Goal: Find specific page/section: Find specific page/section

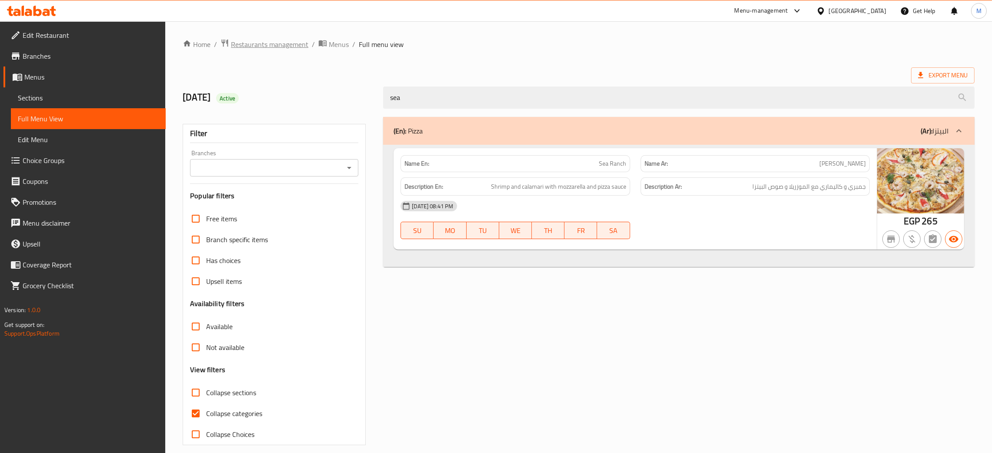
click at [270, 44] on span "Restaurants management" at bounding box center [269, 44] width 77 height 10
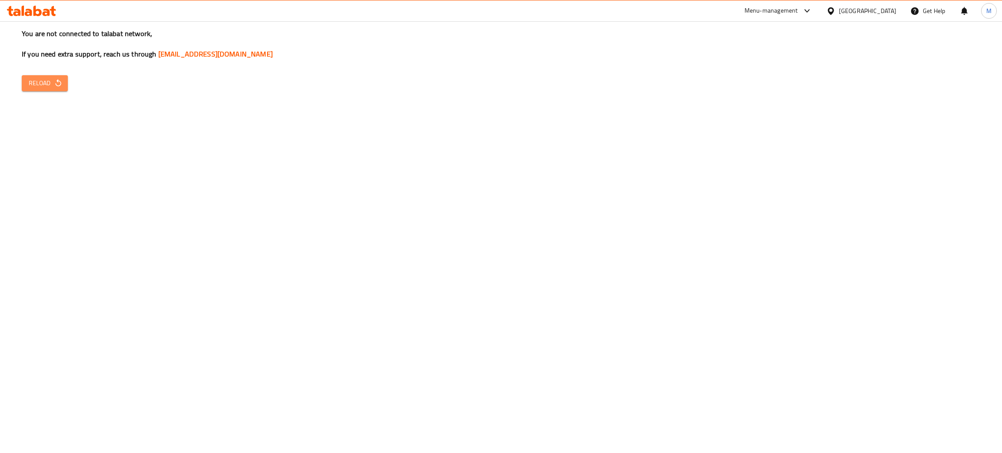
click at [49, 79] on span "Reload" at bounding box center [45, 83] width 32 height 11
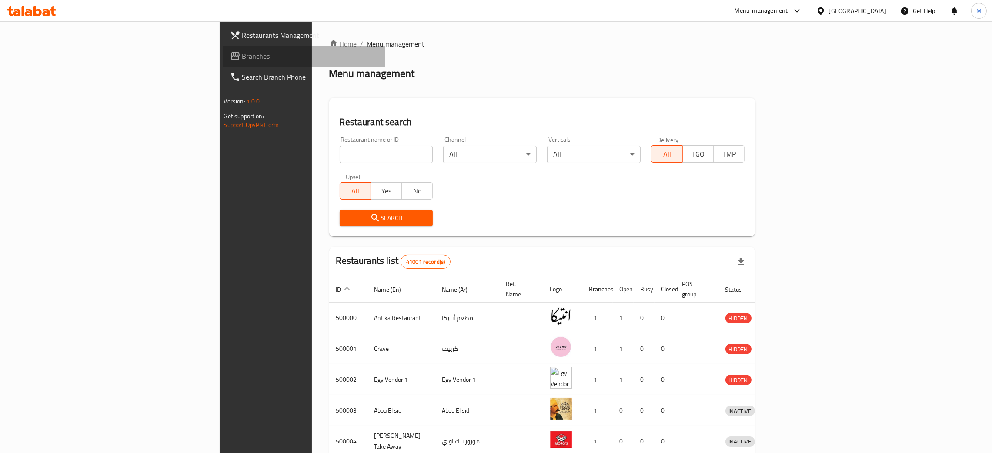
click at [242, 51] on span "Branches" at bounding box center [310, 56] width 136 height 10
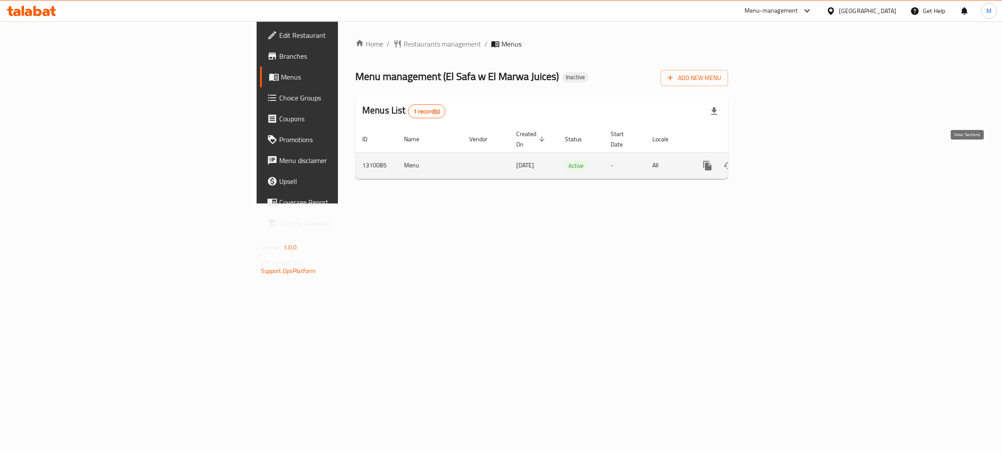
click at [776, 161] on icon "enhanced table" at bounding box center [770, 166] width 10 height 10
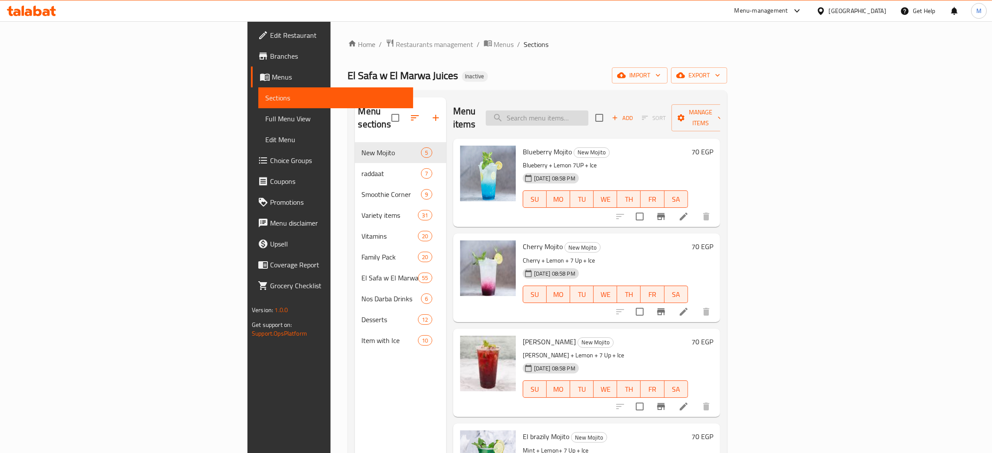
click at [589, 111] on input "search" at bounding box center [537, 118] width 103 height 15
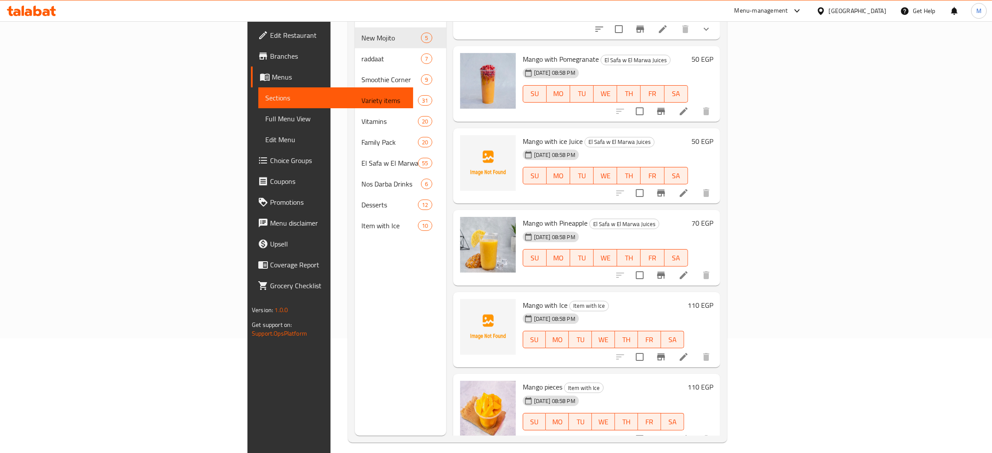
scroll to position [123, 0]
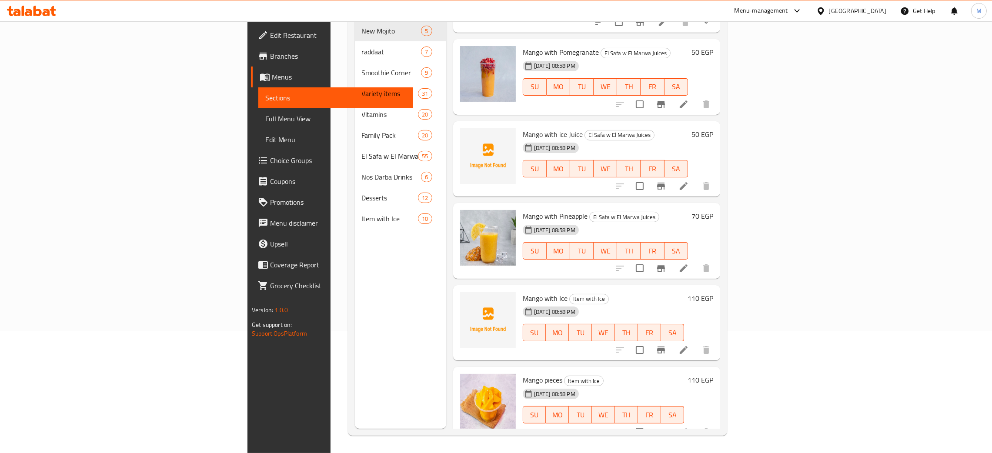
type input "mang"
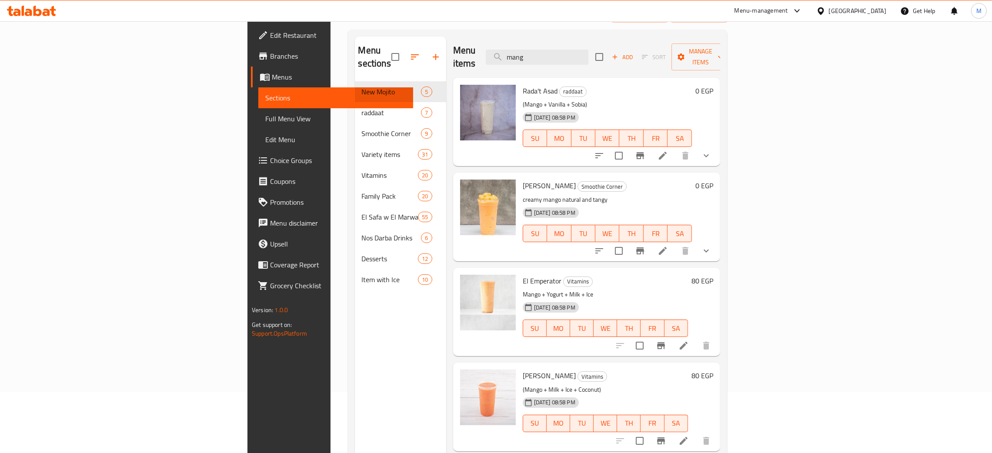
scroll to position [0, 0]
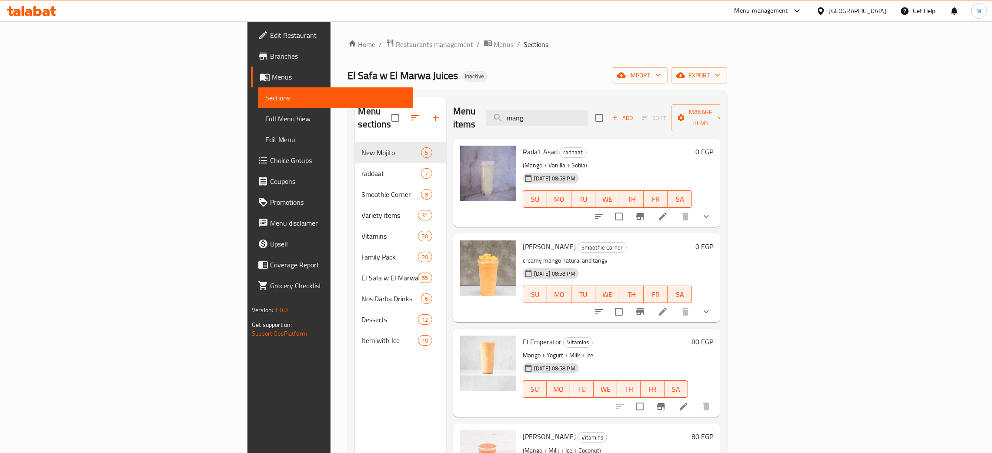
drag, startPoint x: 617, startPoint y: 110, endPoint x: 550, endPoint y: 86, distance: 71.4
click at [550, 86] on div "Home / Restaurants management / Menus / Sections El Safa w El Marwa Juices Inac…" at bounding box center [537, 298] width 379 height 519
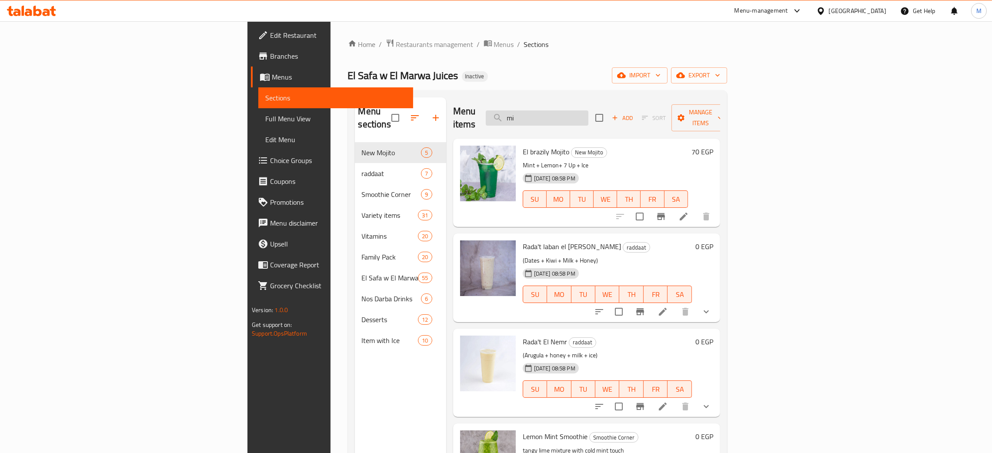
click at [589, 112] on input "mi" at bounding box center [537, 118] width 103 height 15
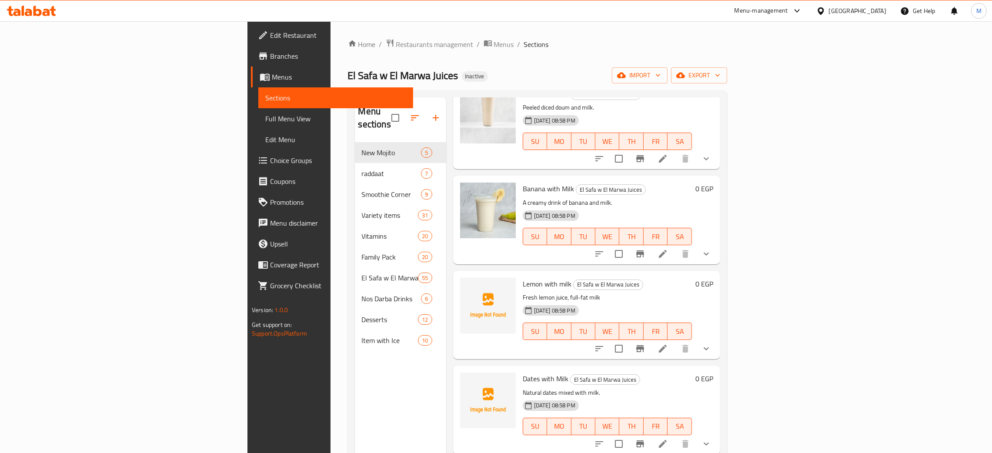
scroll to position [1501, 0]
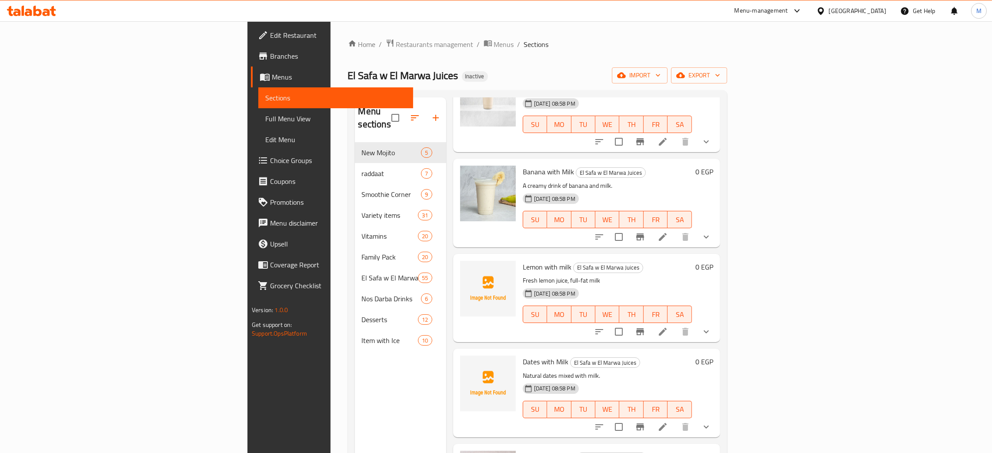
type input "milk"
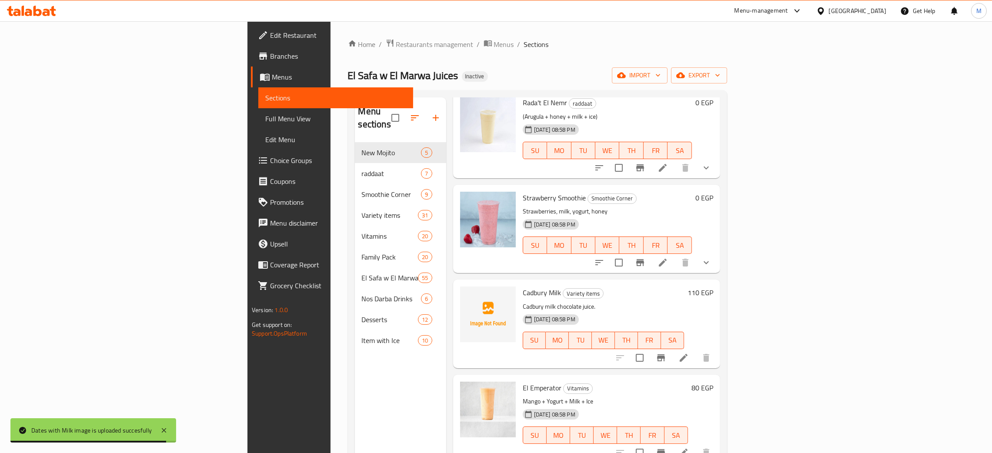
scroll to position [0, 0]
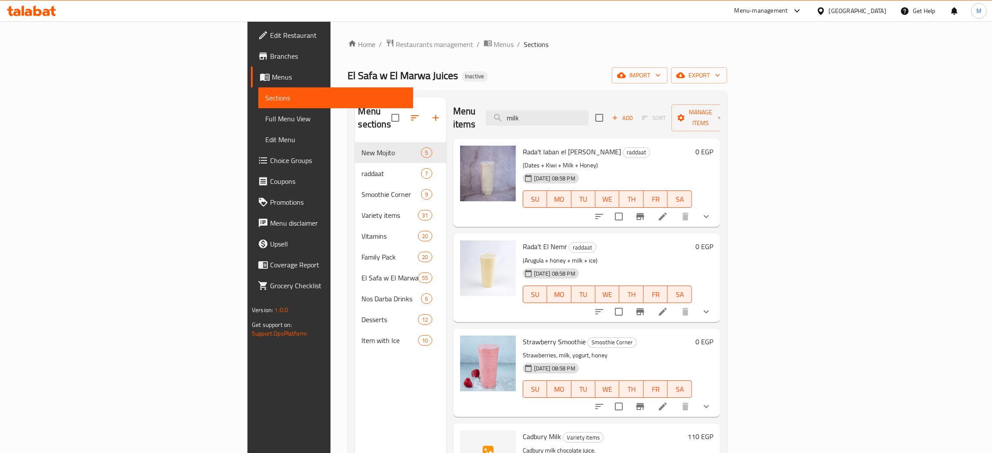
drag, startPoint x: 613, startPoint y: 105, endPoint x: 556, endPoint y: 91, distance: 57.8
click at [556, 91] on div "Menu sections New Mojito 5 raddaat 7 Smoothie Corner 9 Variety items 31 Vitamin…" at bounding box center [537, 323] width 379 height 467
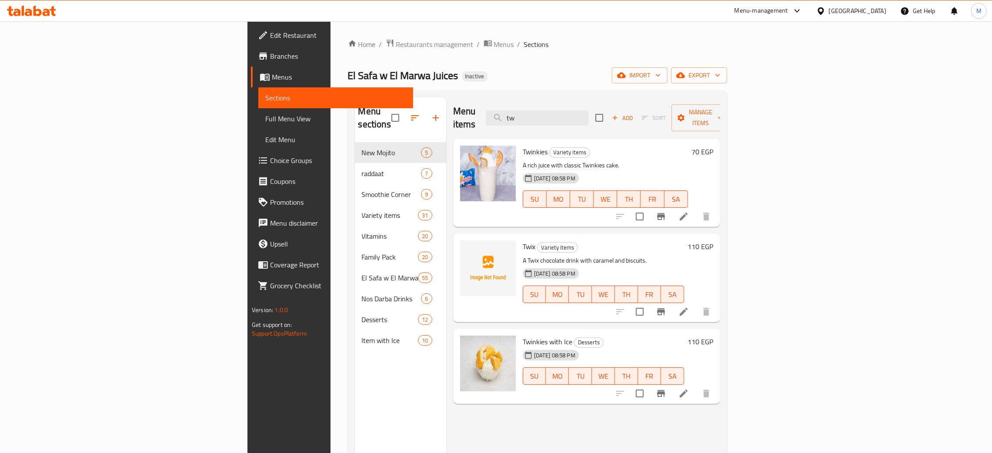
type input "tw"
drag, startPoint x: 610, startPoint y: 112, endPoint x: 542, endPoint y: 97, distance: 69.7
click at [542, 97] on div "Menu sections New Mojito 5 raddaat 7 Smoothie Corner 9 Variety items 31 Vitamin…" at bounding box center [537, 323] width 379 height 467
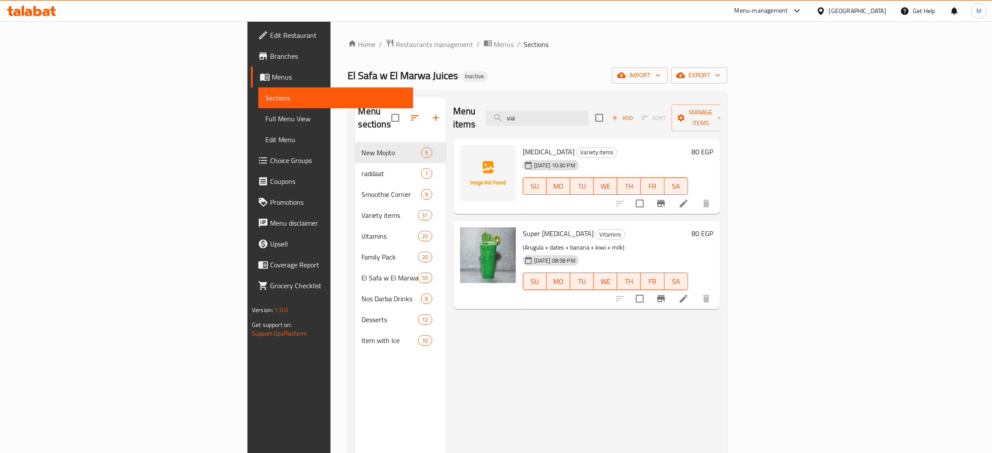
type input "via"
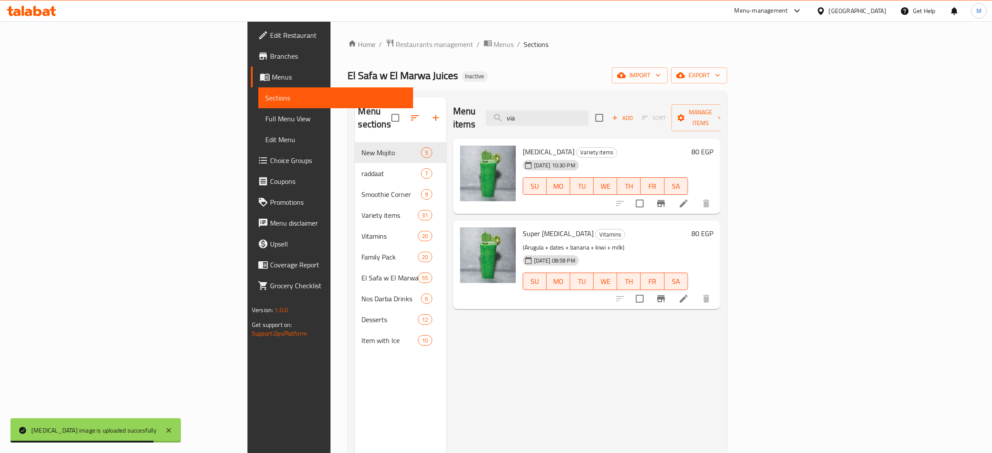
drag, startPoint x: 620, startPoint y: 114, endPoint x: 505, endPoint y: 74, distance: 122.2
click at [505, 74] on div "Home / Restaurants management / Menus / Sections El Safa w El Marwa Juices Inac…" at bounding box center [537, 298] width 379 height 519
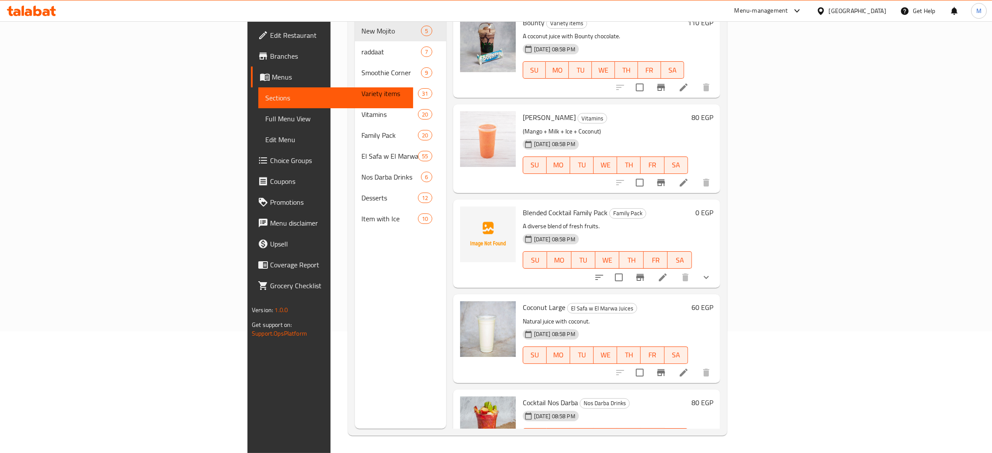
scroll to position [409, 0]
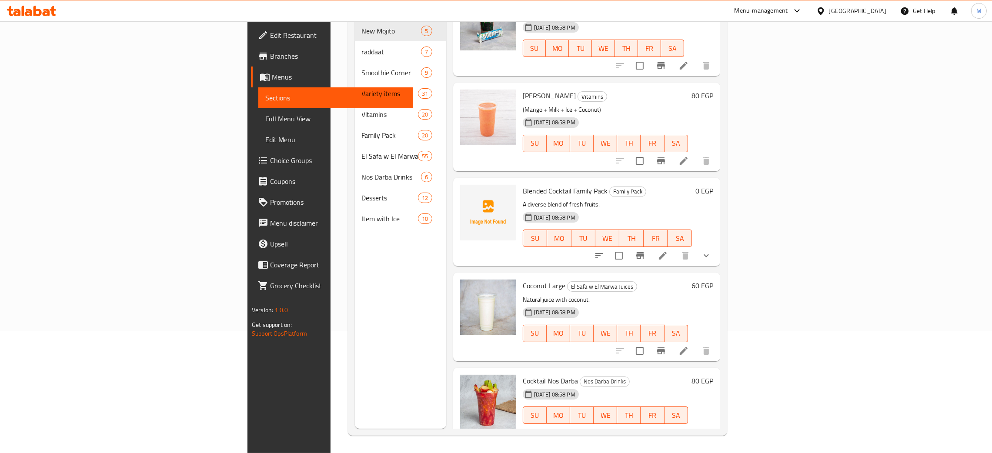
type input "coc"
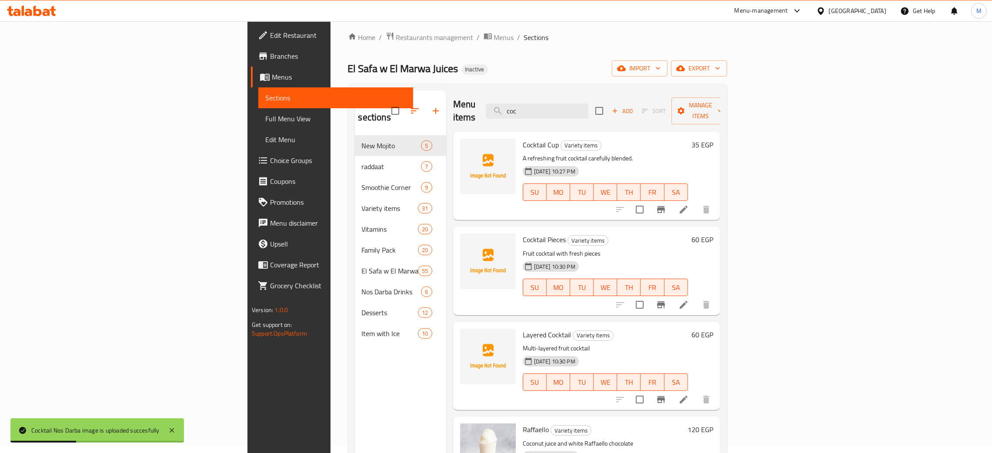
scroll to position [0, 0]
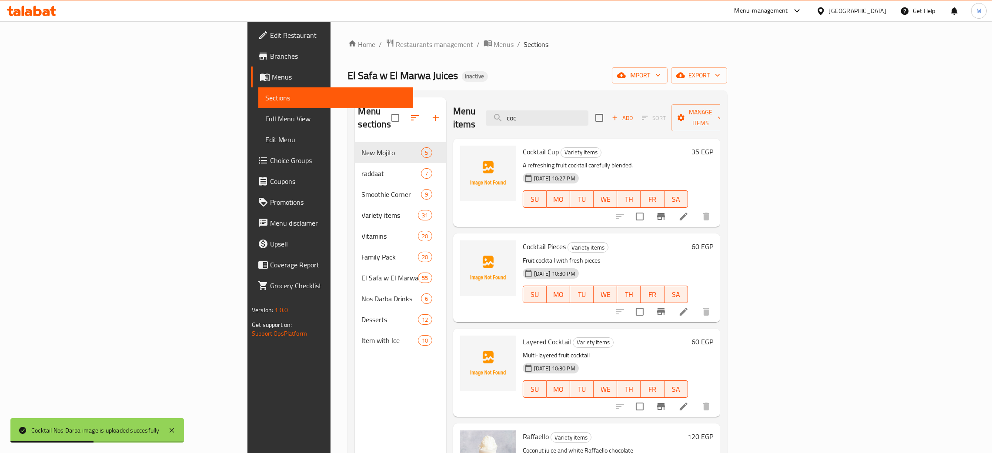
drag, startPoint x: 547, startPoint y: 80, endPoint x: 531, endPoint y: 71, distance: 18.9
click at [531, 71] on div "Home / Restaurants management / Menus / Sections El Safa w El Marwa Juices Inac…" at bounding box center [537, 298] width 379 height 519
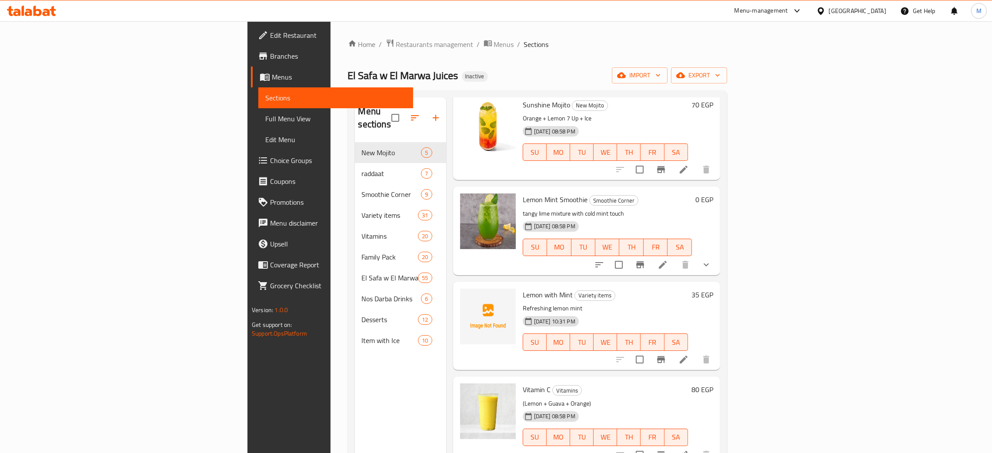
scroll to position [457, 0]
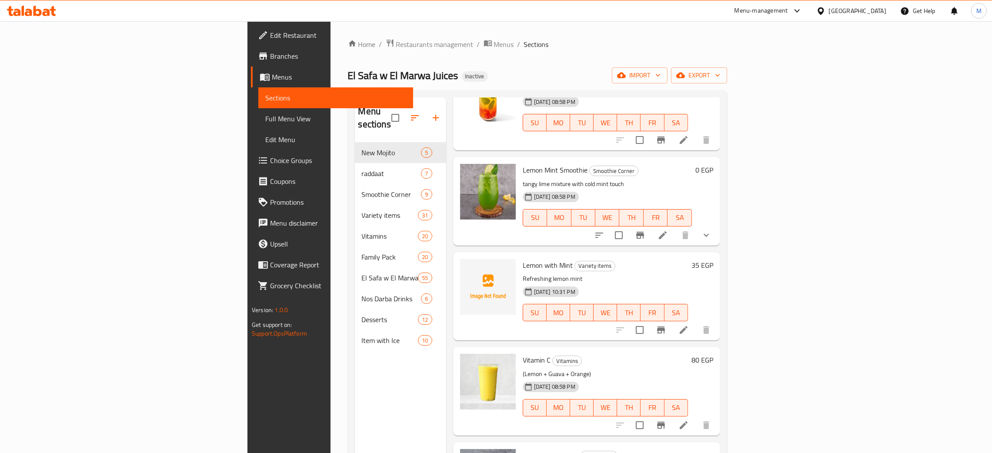
type input "emon"
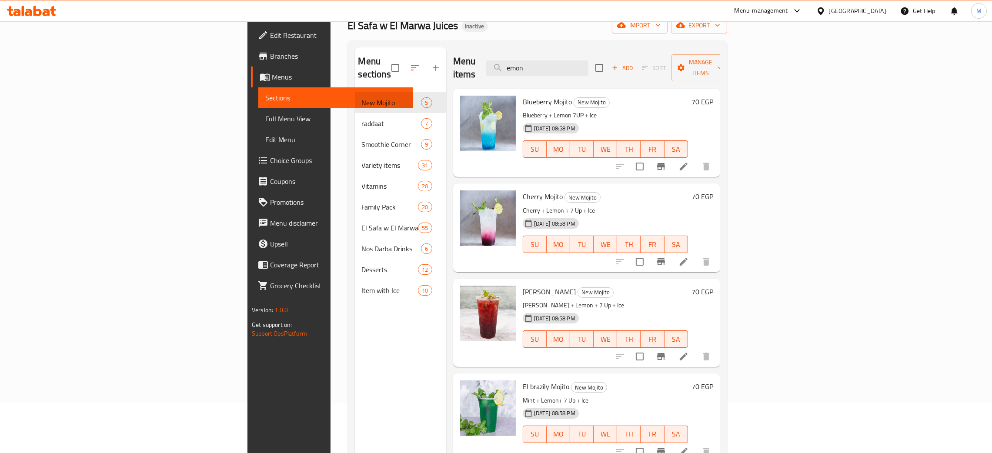
scroll to position [0, 0]
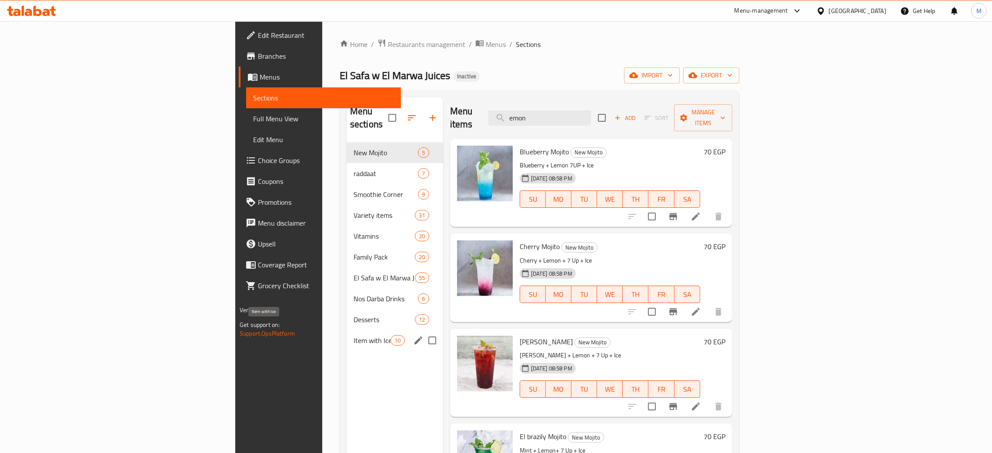
click at [354, 335] on span "Item with Ice" at bounding box center [372, 340] width 37 height 10
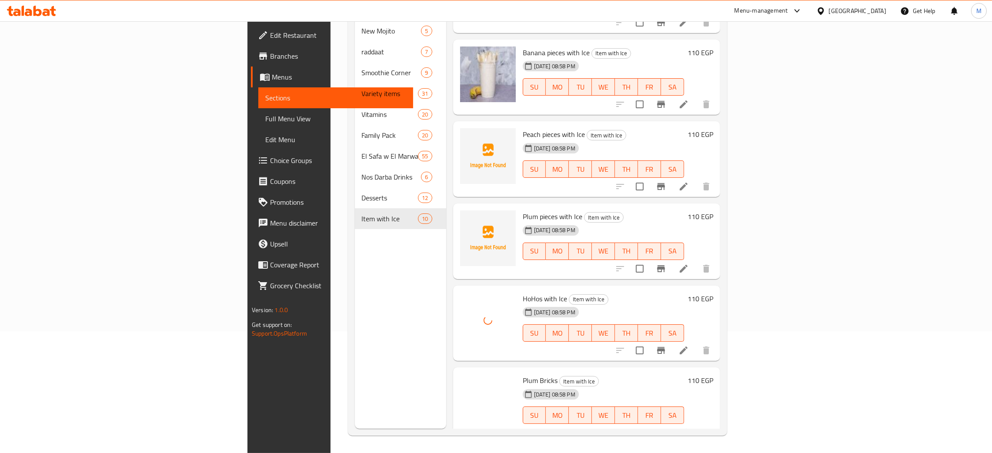
scroll to position [322, 0]
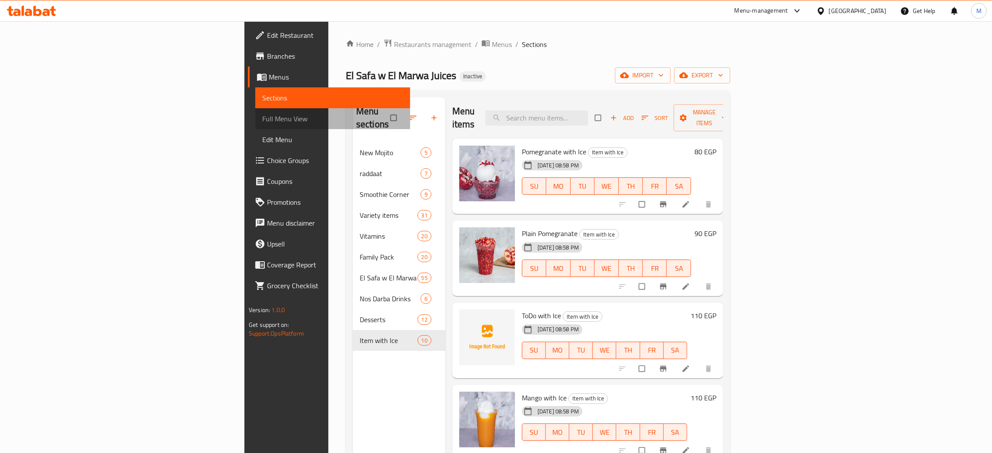
click at [262, 117] on span "Full Menu View" at bounding box center [332, 119] width 141 height 10
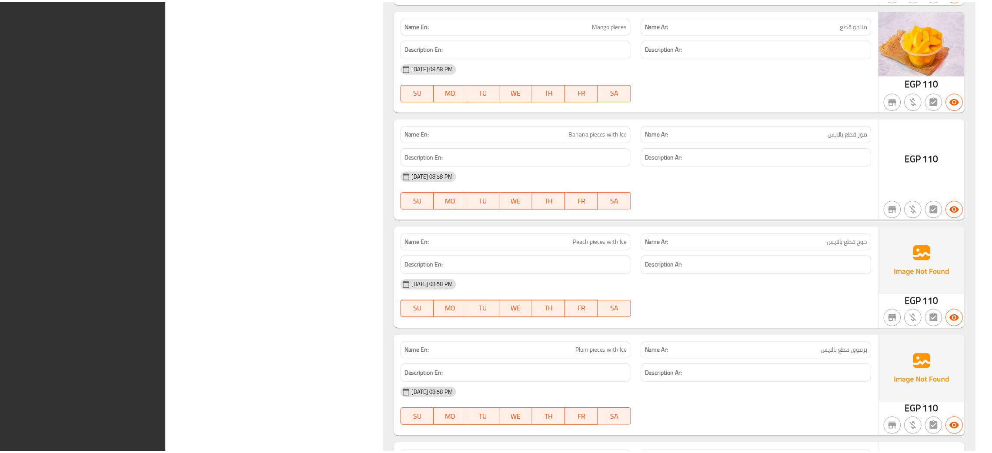
scroll to position [22575, 0]
